Goal: Task Accomplishment & Management: Use online tool/utility

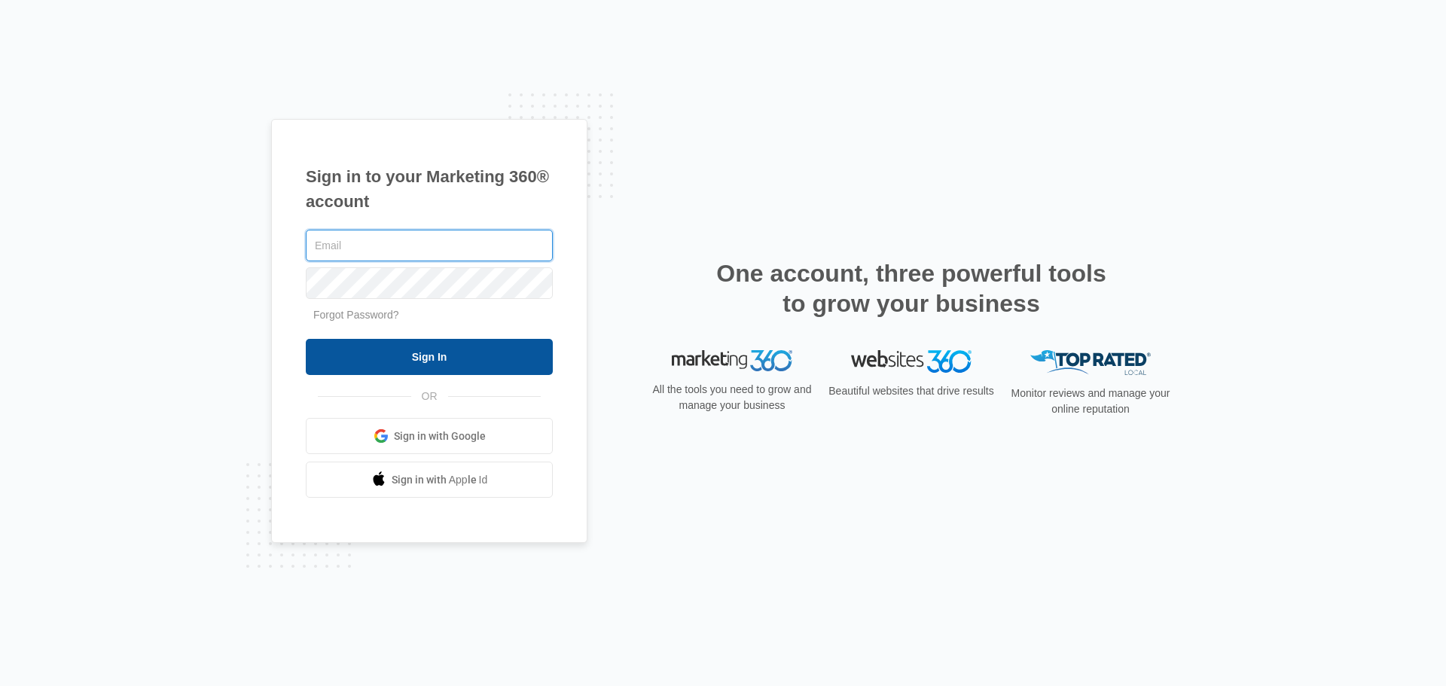
type input "[PERSON_NAME][EMAIL_ADDRESS][PERSON_NAME][DOMAIN_NAME]"
click at [460, 369] on input "Sign In" at bounding box center [429, 357] width 247 height 36
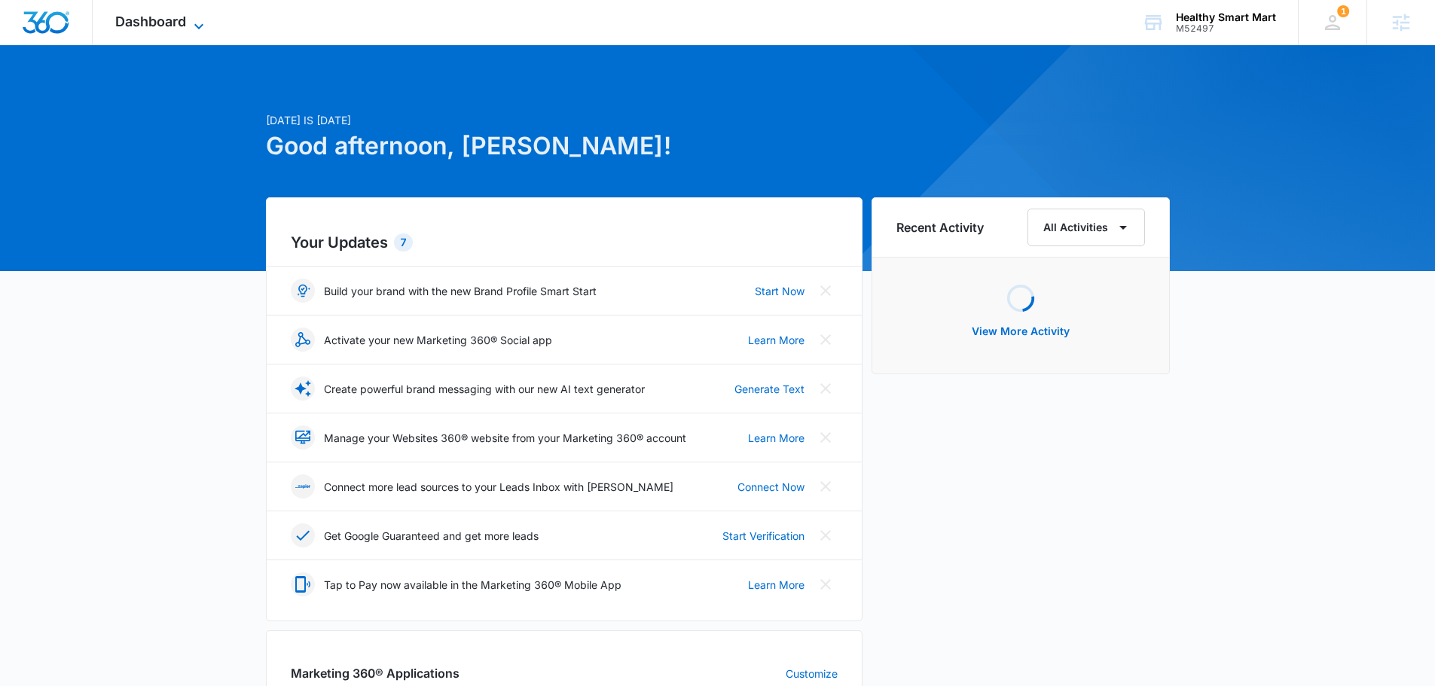
click at [147, 25] on span "Dashboard" at bounding box center [150, 22] width 71 height 16
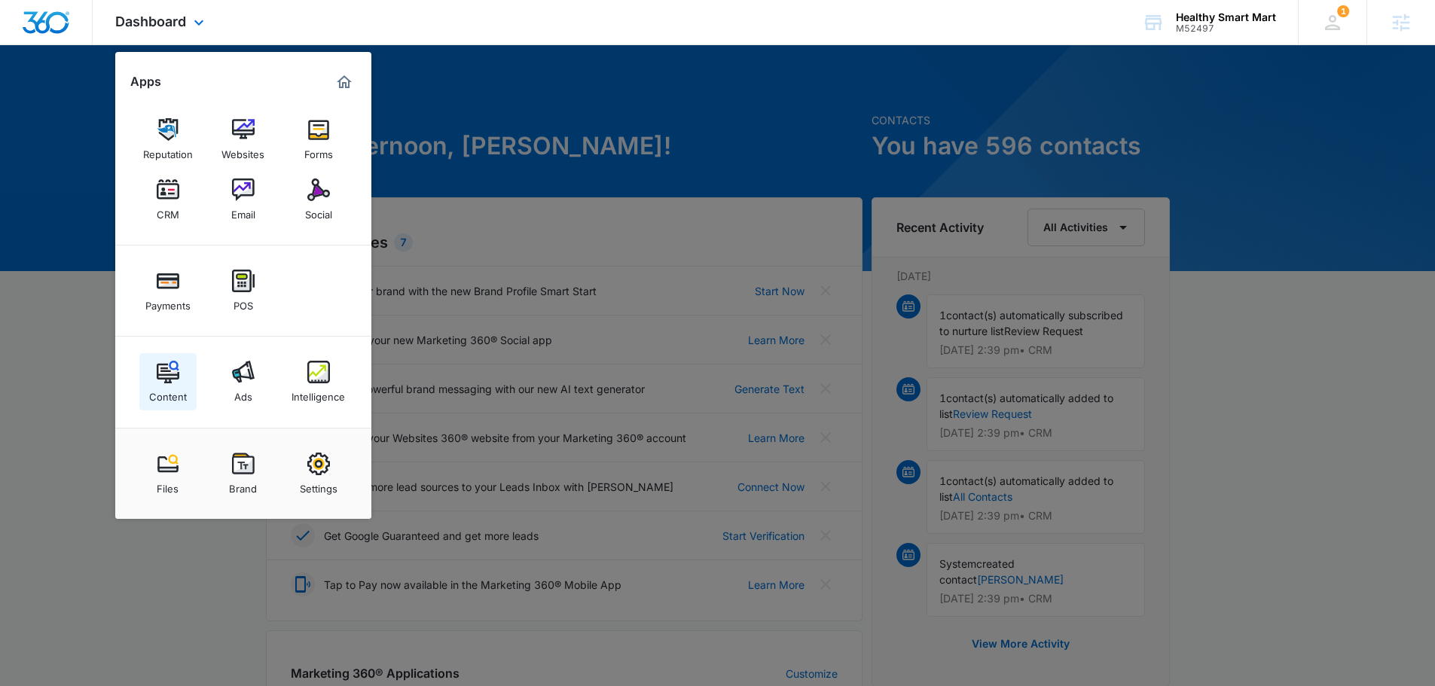
click at [179, 379] on link "Content" at bounding box center [167, 381] width 57 height 57
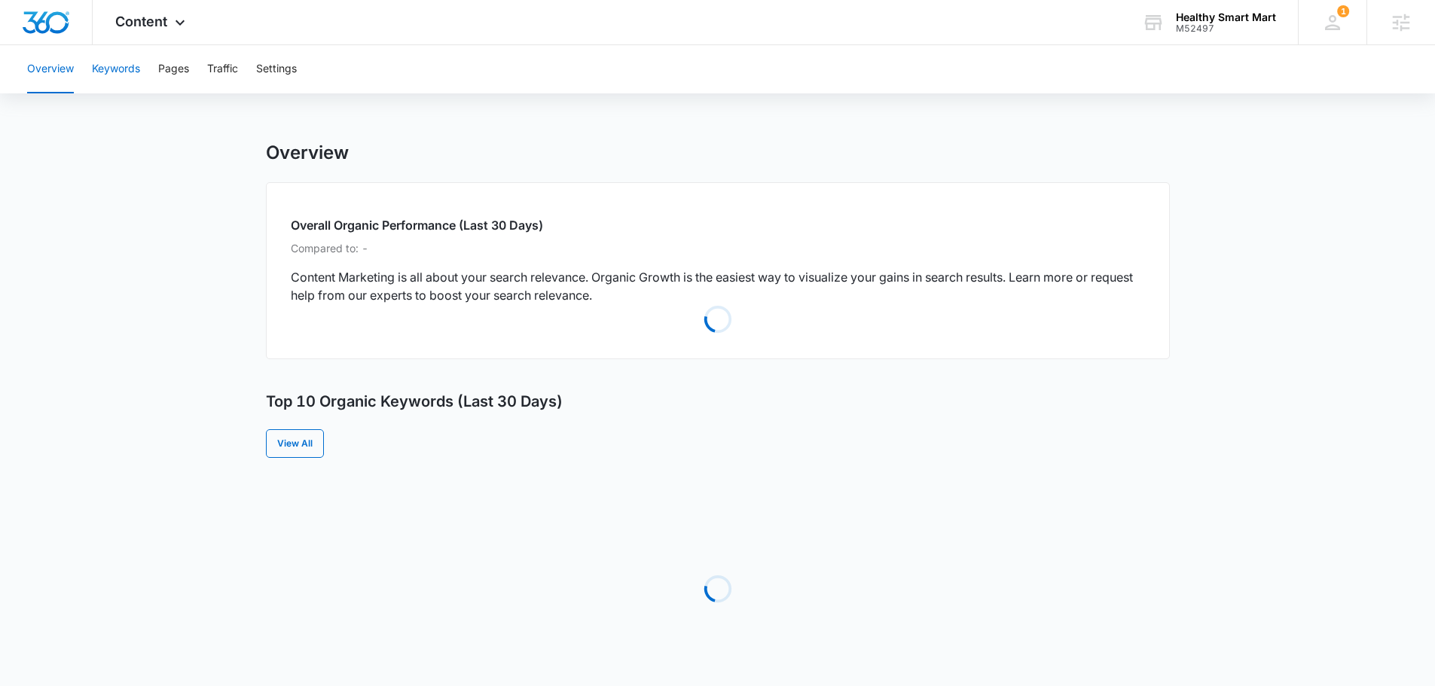
click at [115, 72] on button "Keywords" at bounding box center [116, 69] width 48 height 48
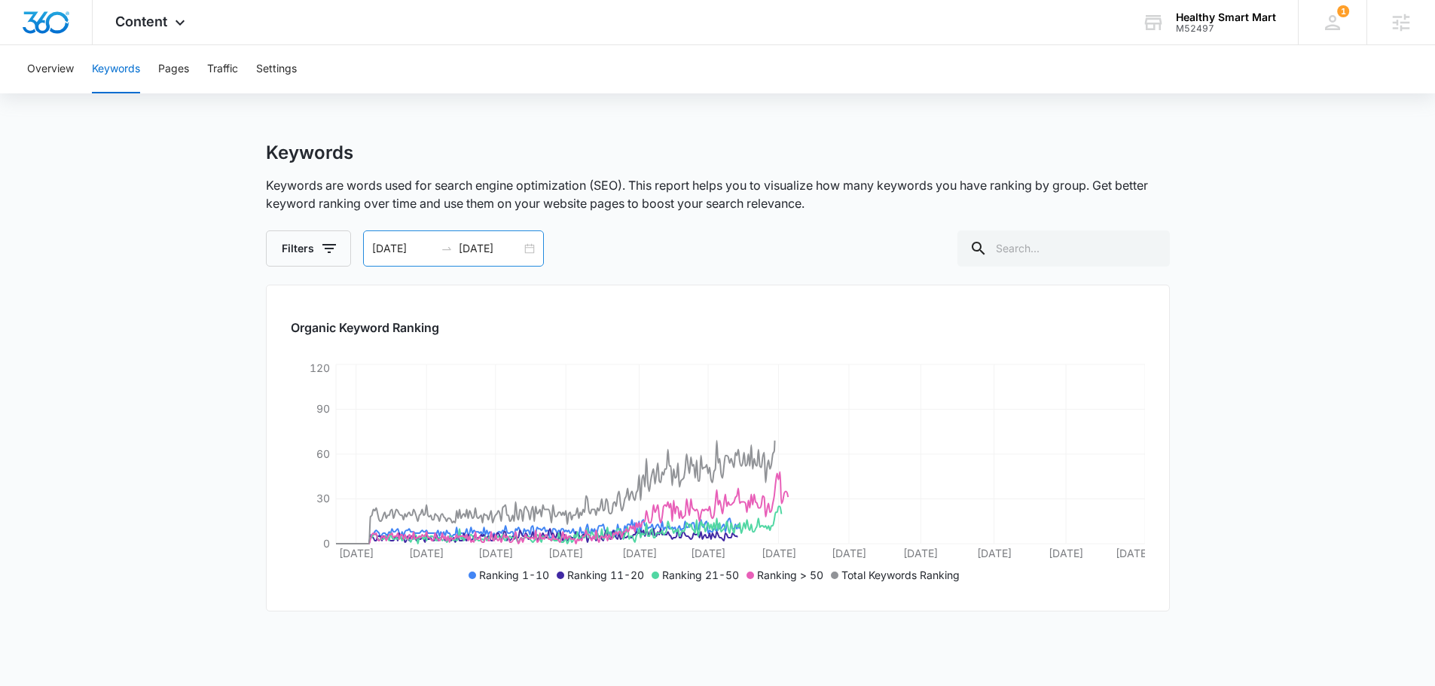
click at [429, 248] on input "12/18/2023" at bounding box center [403, 248] width 63 height 17
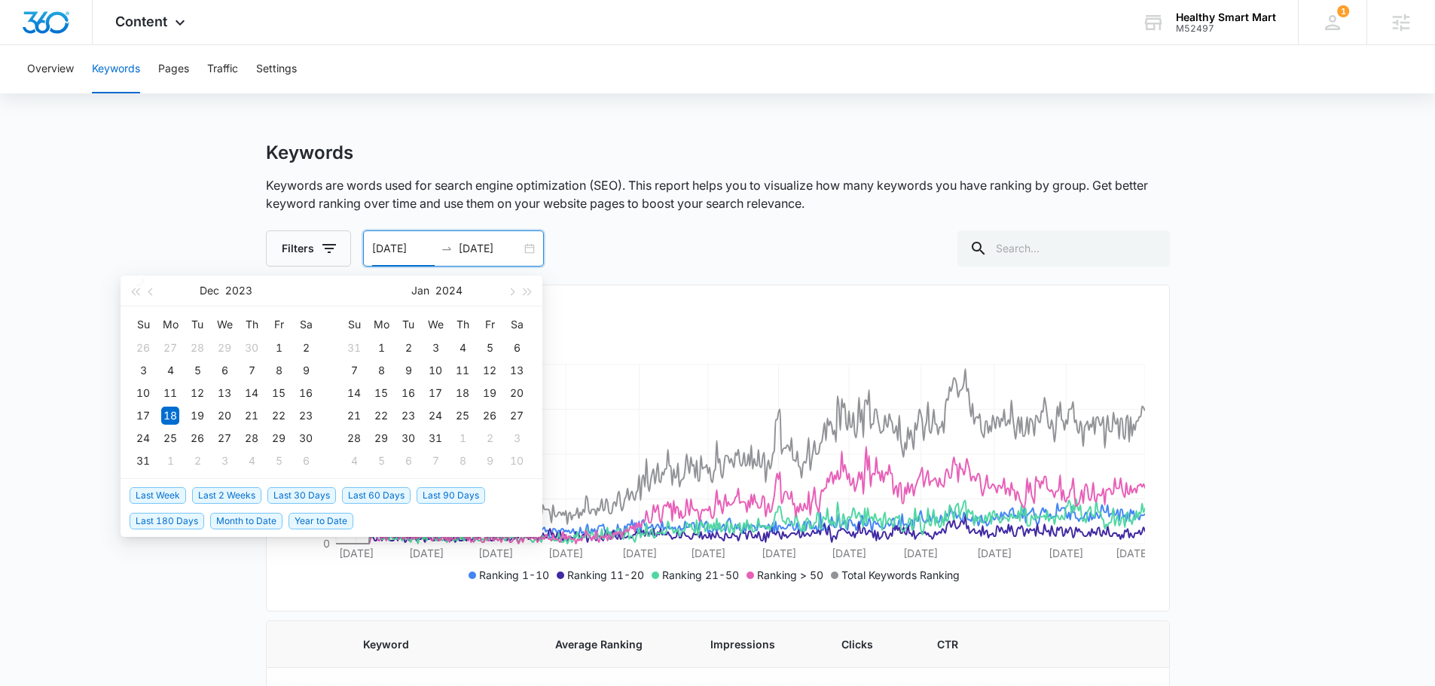
click at [425, 493] on span "Last 90 Days" at bounding box center [451, 495] width 69 height 17
type input "06/03/2025"
type input "09/01/2025"
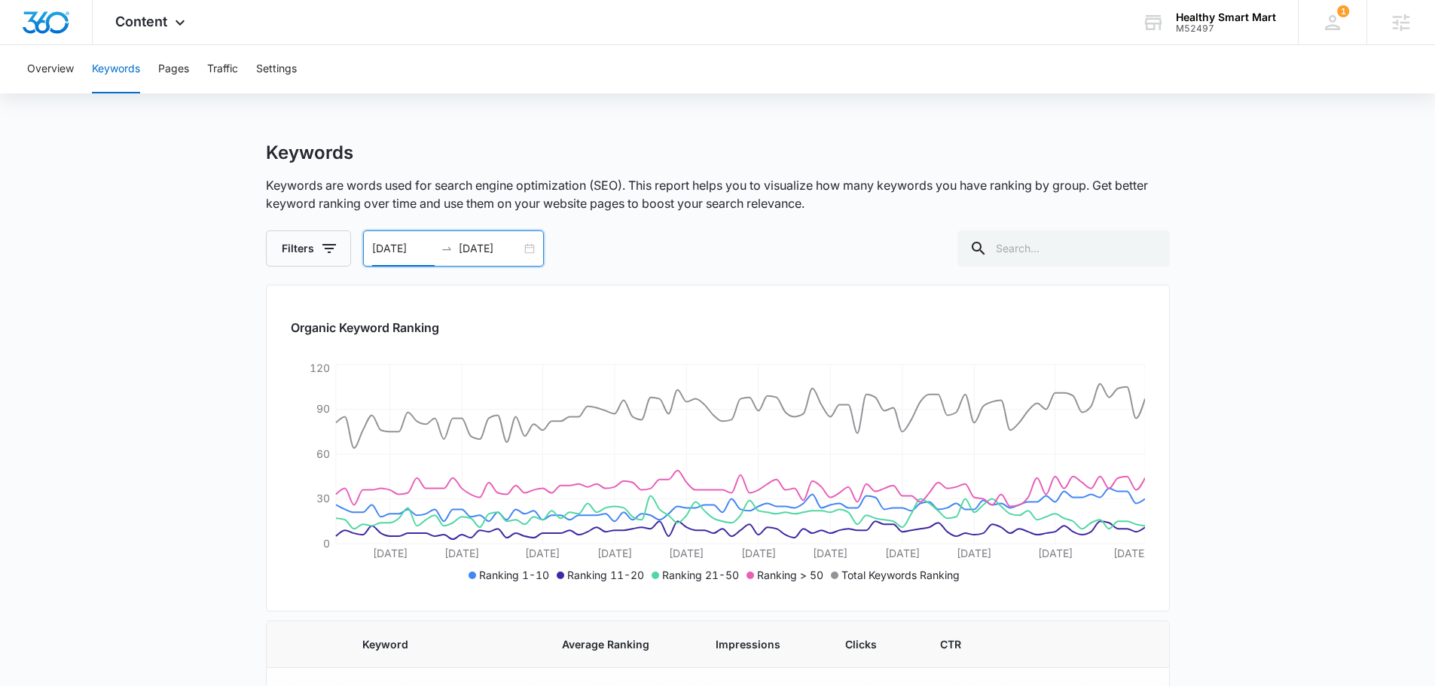
click at [450, 266] on div "06/03/2025 09/01/2025" at bounding box center [453, 249] width 181 height 36
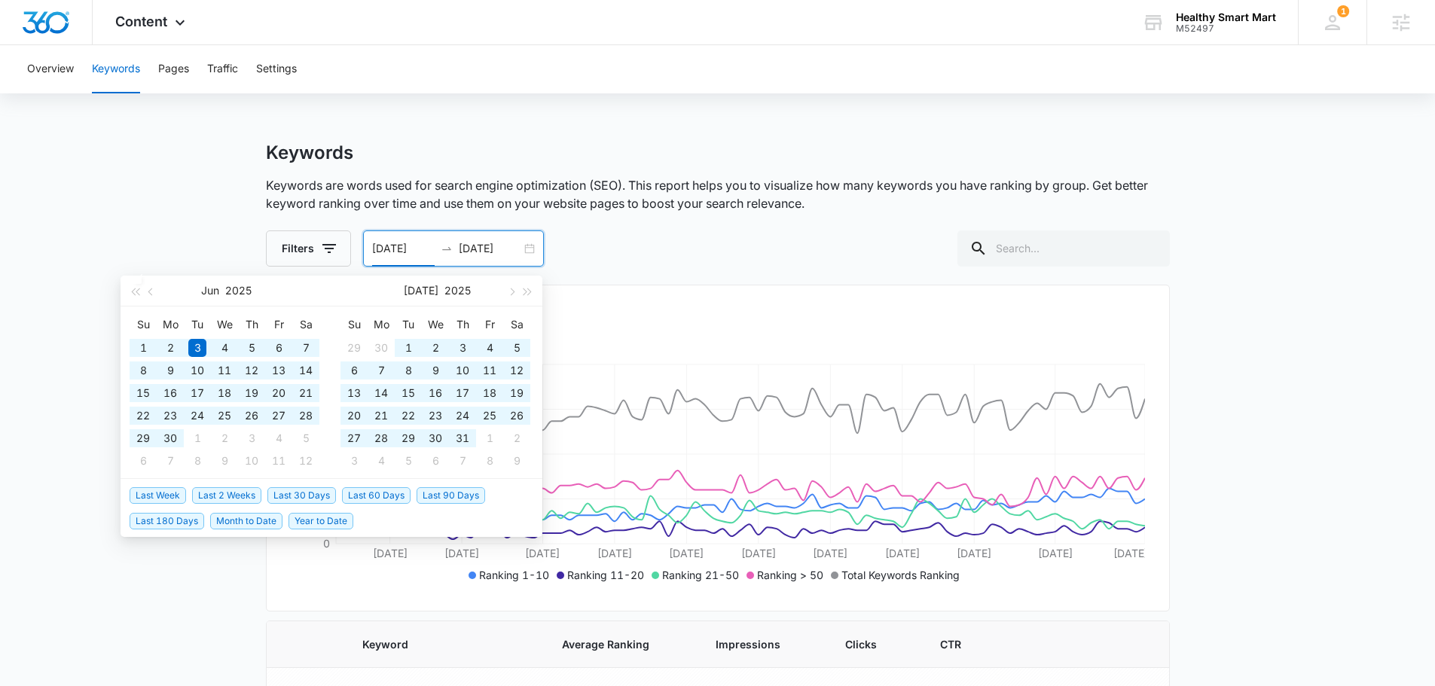
click at [313, 527] on span "Year to Date" at bounding box center [321, 521] width 65 height 17
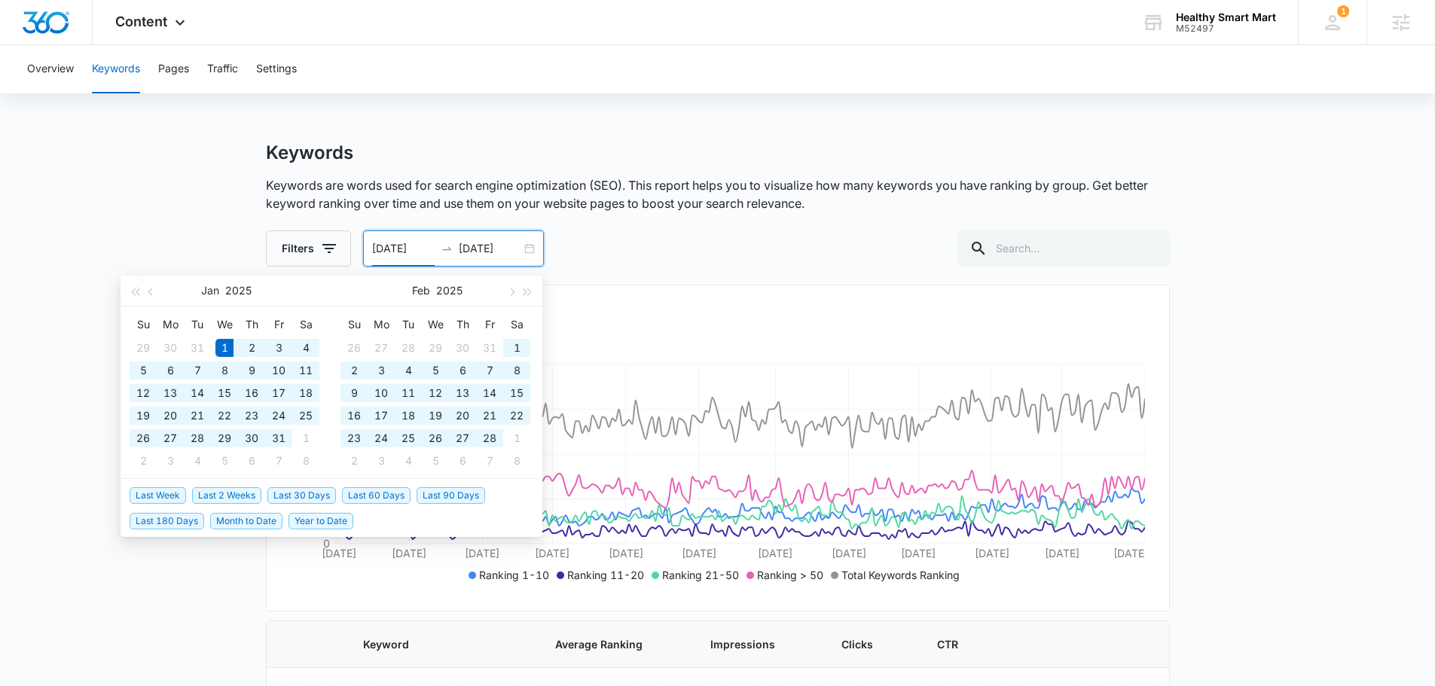
click at [425, 246] on input "01/01/2025" at bounding box center [403, 248] width 63 height 17
type input "01/01/2024"
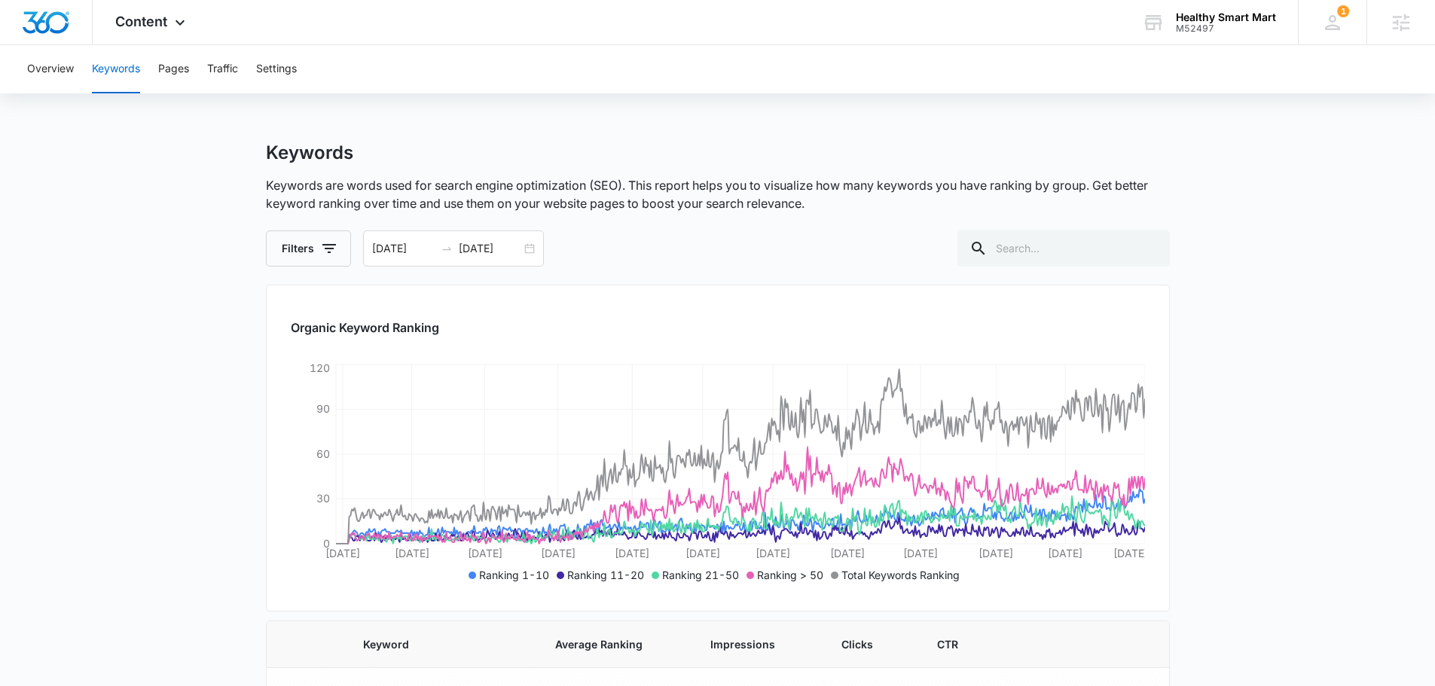
click at [809, 234] on div "Filters 01/01/2024 09/01/2025 Aug 2025 Su Mo Tu We Th Fr Sa 27 28 29 30 31 1 2 …" at bounding box center [718, 249] width 904 height 36
drag, startPoint x: 647, startPoint y: 126, endPoint x: 710, endPoint y: 75, distance: 80.9
click at [170, 21] on div "Content Apps Reputation Websites Forms CRM Email Social Payments POS Content Ad…" at bounding box center [152, 22] width 119 height 44
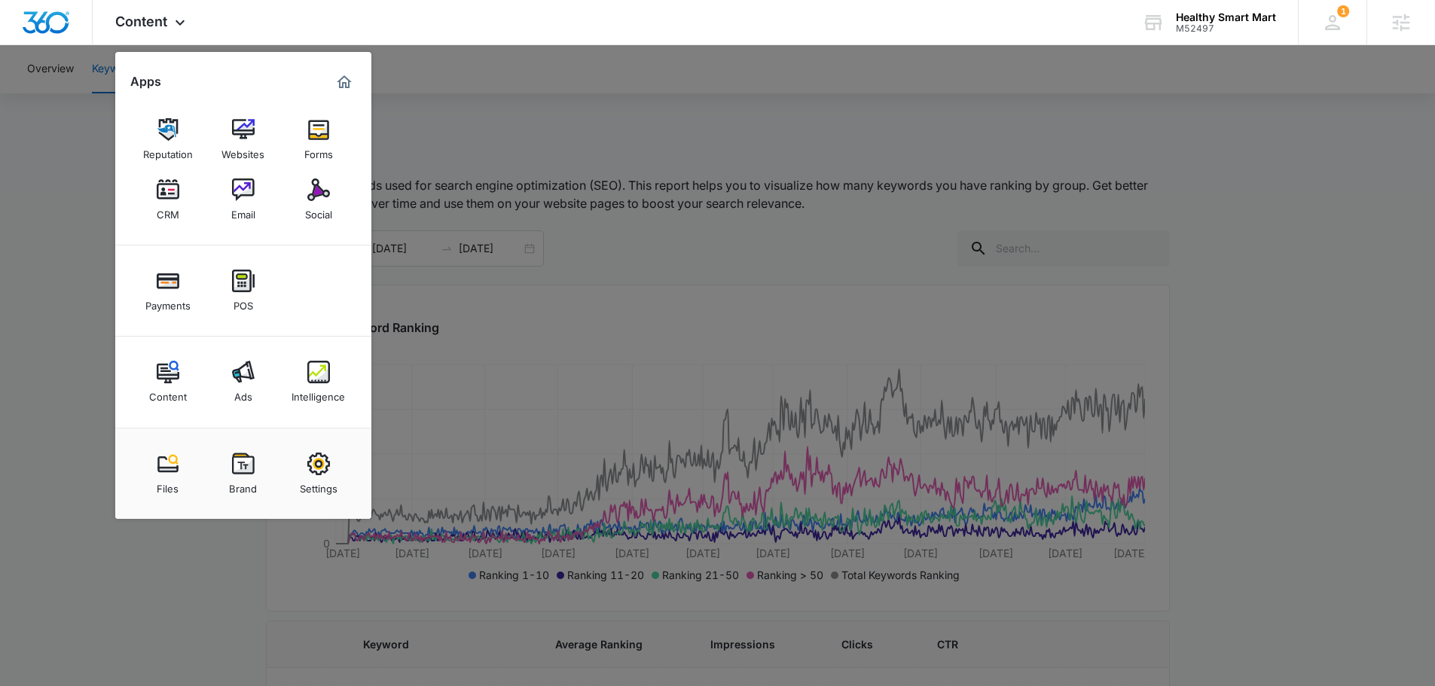
drag, startPoint x: 325, startPoint y: 198, endPoint x: 320, endPoint y: 206, distance: 9.2
click at [325, 198] on img at bounding box center [318, 190] width 23 height 23
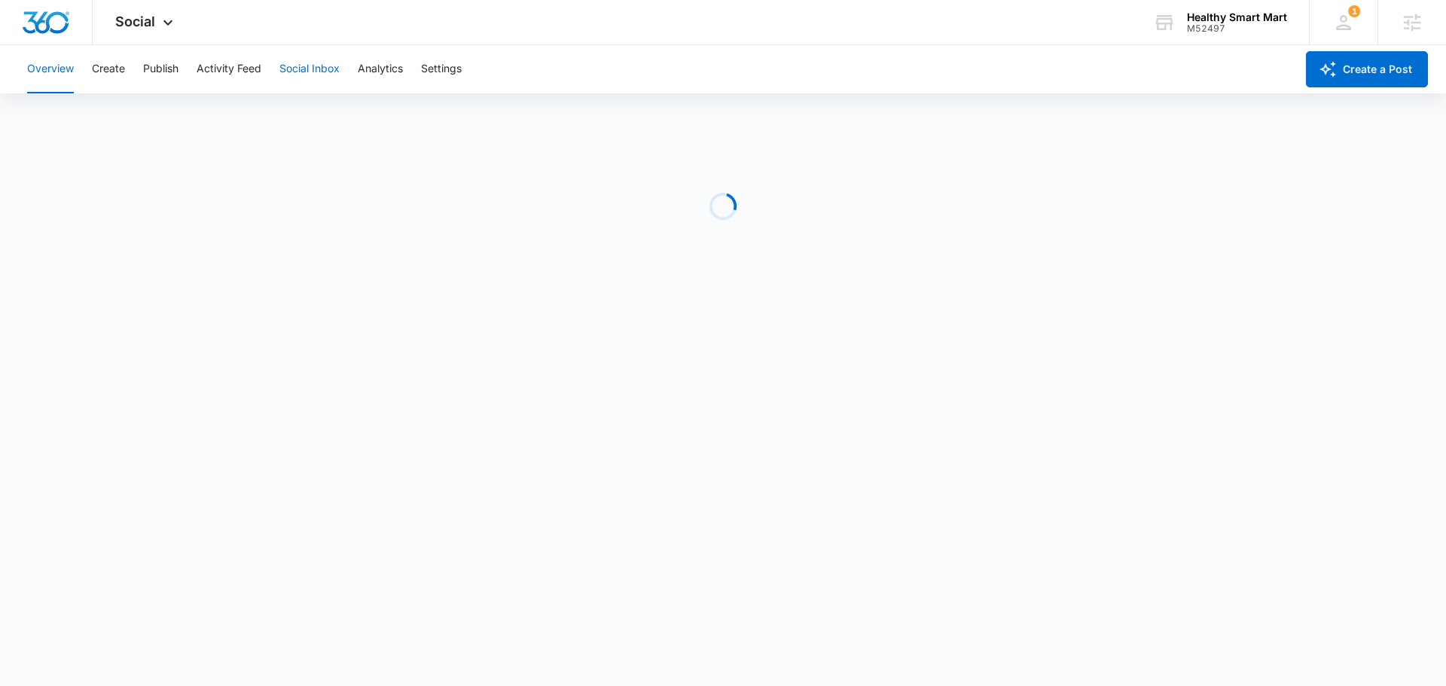
click at [322, 72] on button "Social Inbox" at bounding box center [309, 69] width 60 height 48
click at [392, 69] on button "Analytics" at bounding box center [380, 69] width 45 height 48
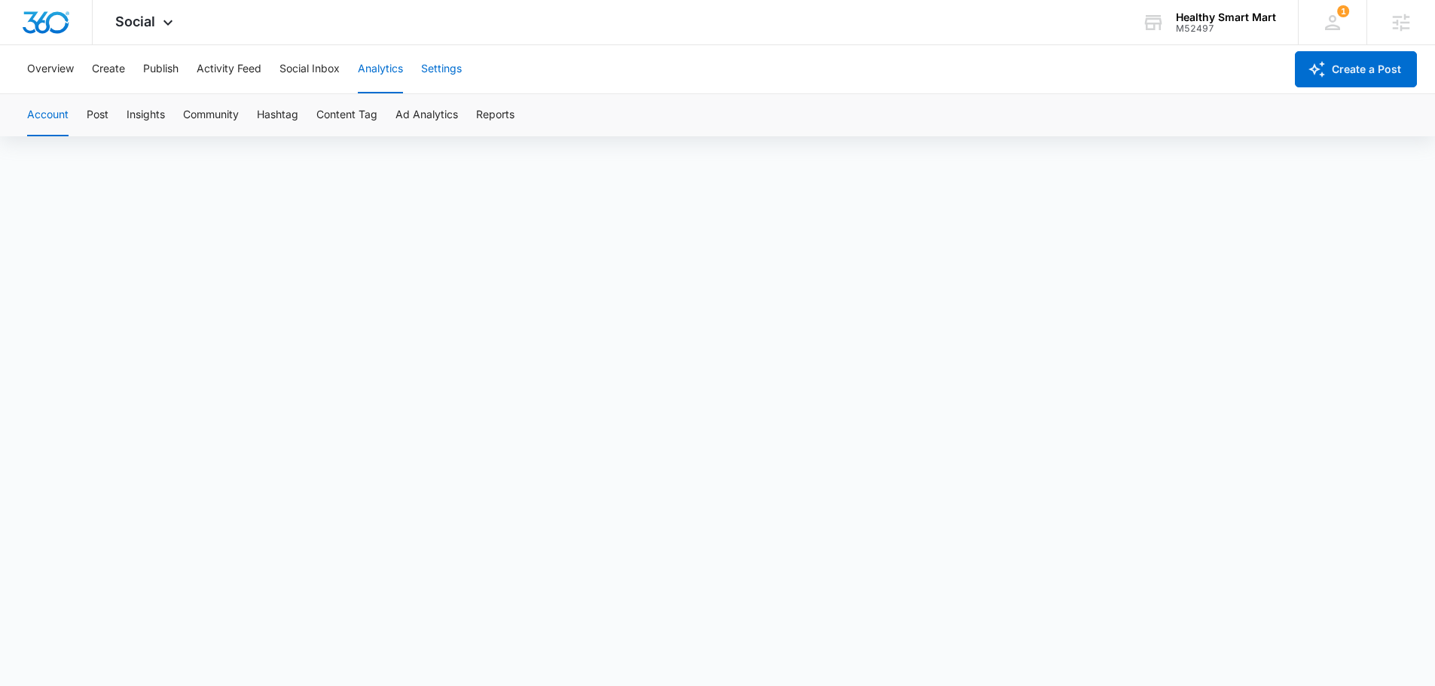
click at [438, 75] on button "Settings" at bounding box center [441, 69] width 41 height 48
click at [149, 11] on div "Social Apps Reputation Websites Forms CRM Email Social Payments POS Content Ads…" at bounding box center [146, 22] width 107 height 44
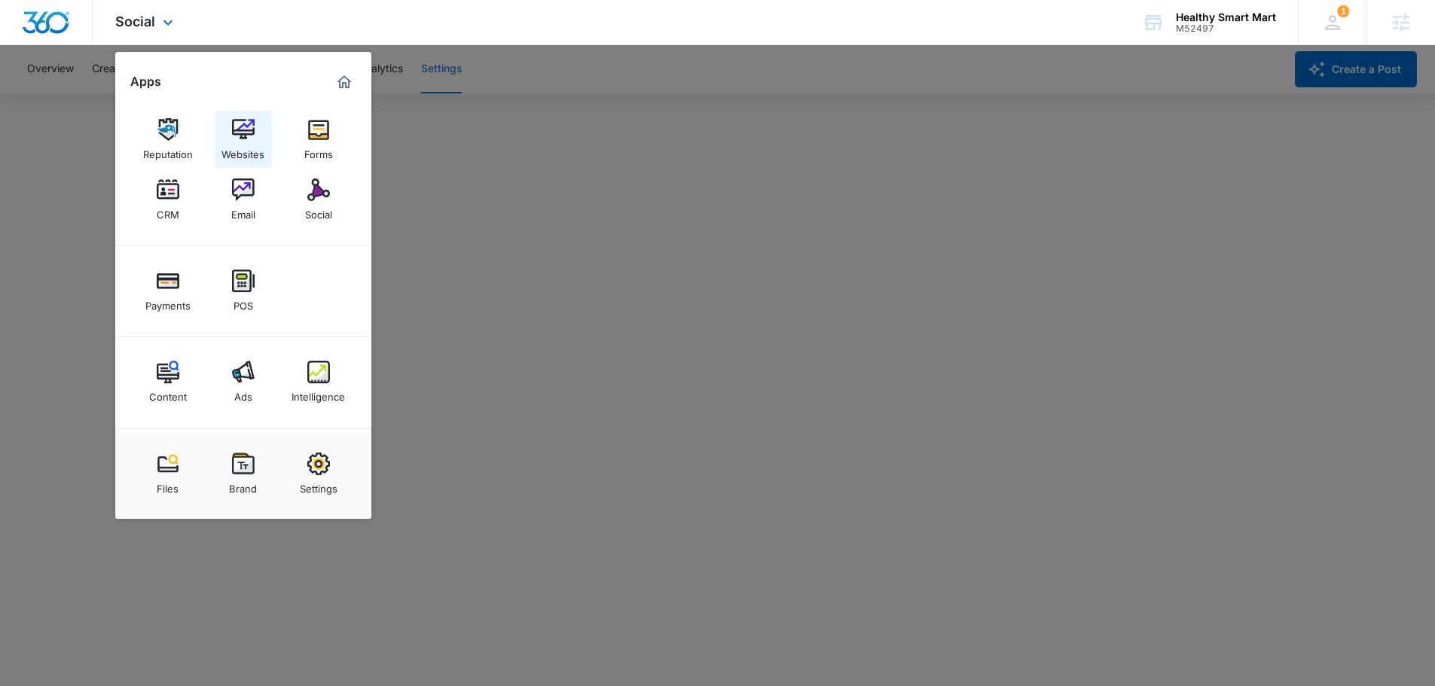
click at [253, 153] on div "Websites" at bounding box center [242, 151] width 43 height 20
